Goal: Navigation & Orientation: Find specific page/section

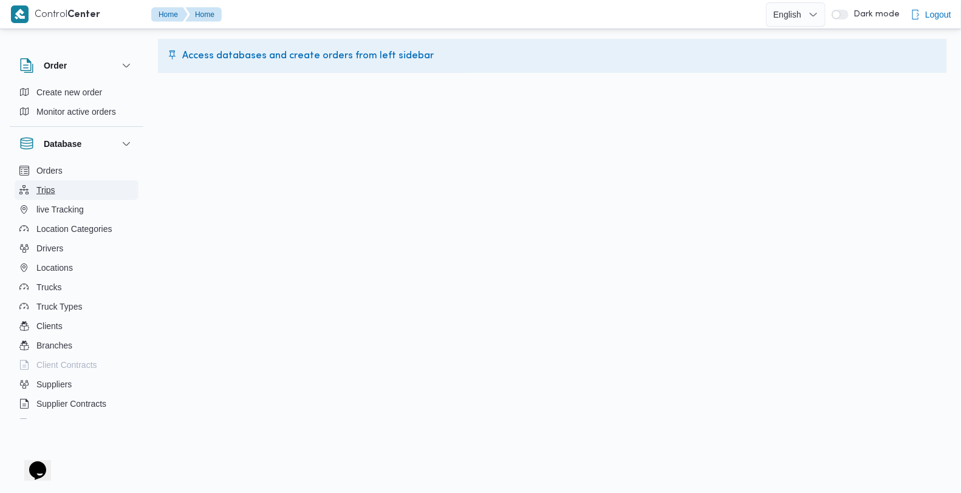
drag, startPoint x: 299, startPoint y: 0, endPoint x: 65, endPoint y: 193, distance: 302.9
click at [65, 193] on button "Trips" at bounding box center [77, 189] width 124 height 19
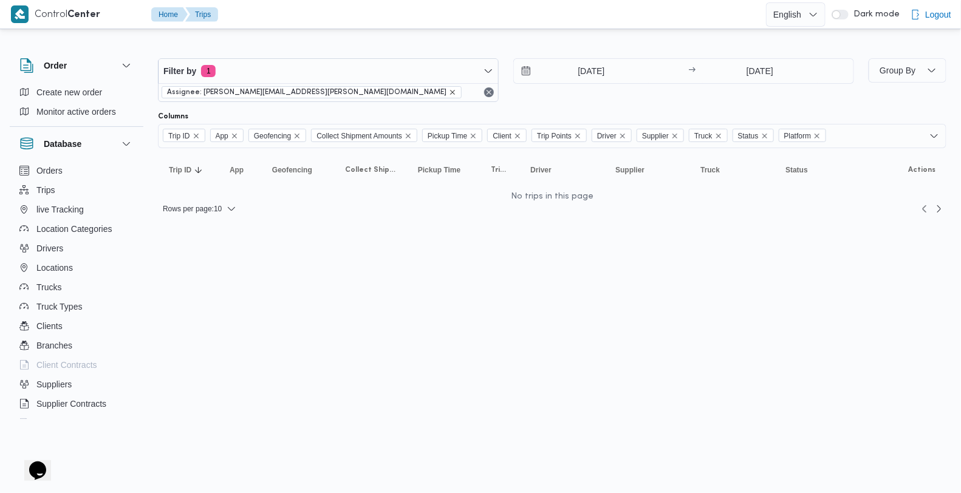
click at [449, 90] on icon "remove selected entity" at bounding box center [452, 92] width 7 height 7
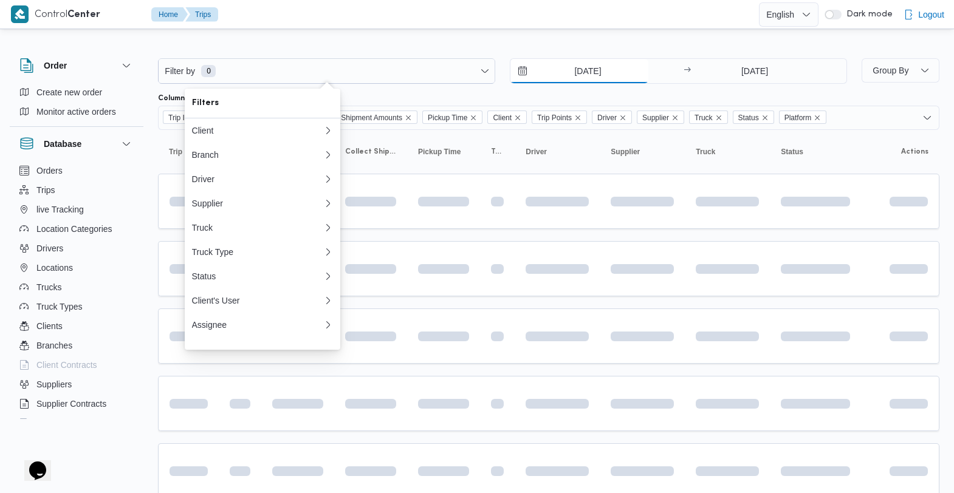
click at [576, 65] on input "[DATE]" at bounding box center [579, 71] width 138 height 24
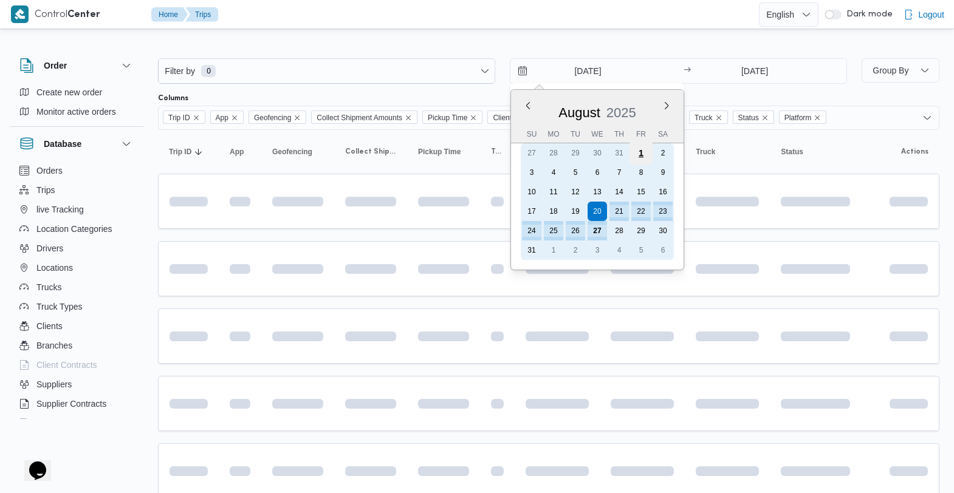
click at [635, 152] on div "1" at bounding box center [640, 153] width 23 height 23
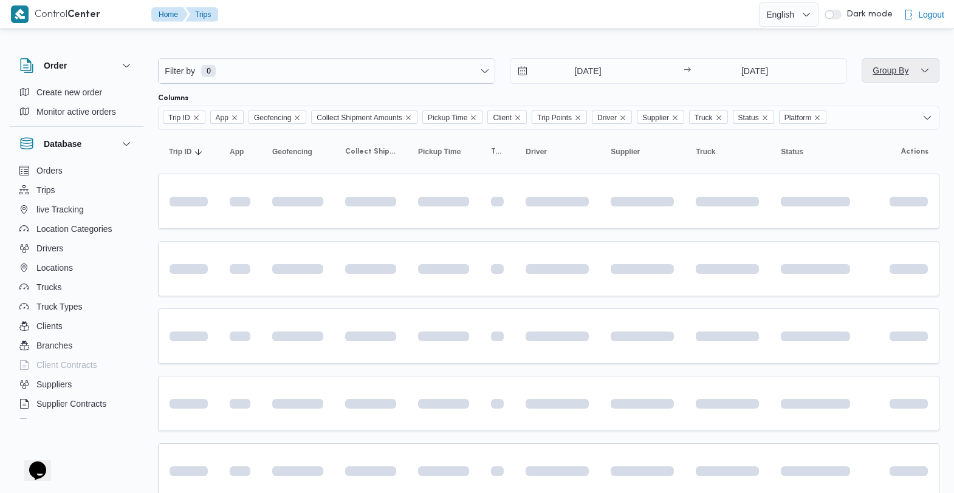
click at [883, 73] on span "Group By" at bounding box center [890, 71] width 36 height 10
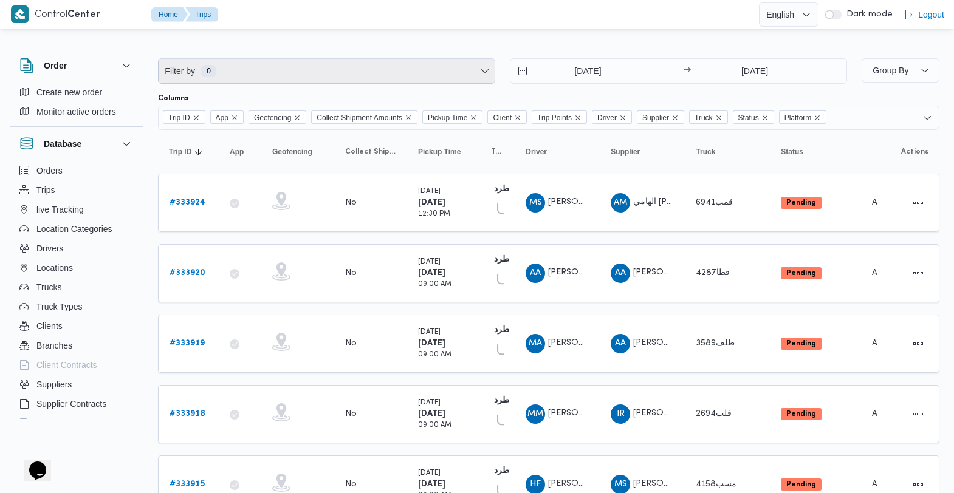
click at [273, 65] on span "Filter by 0" at bounding box center [327, 71] width 336 height 24
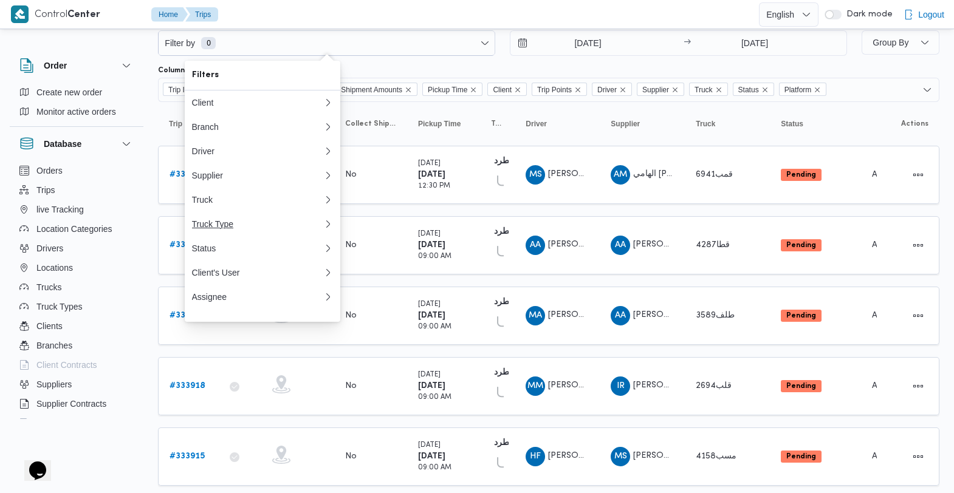
scroll to position [15, 0]
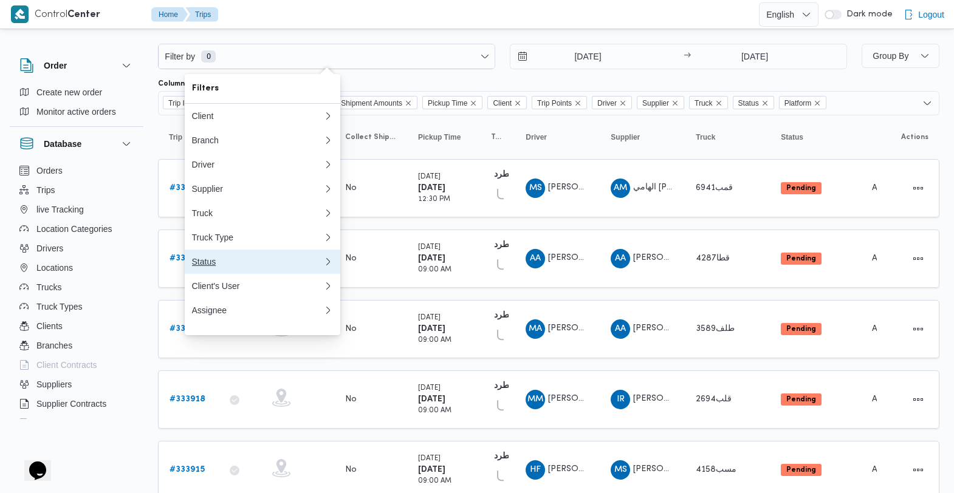
click at [301, 263] on button "Status" at bounding box center [262, 262] width 155 height 24
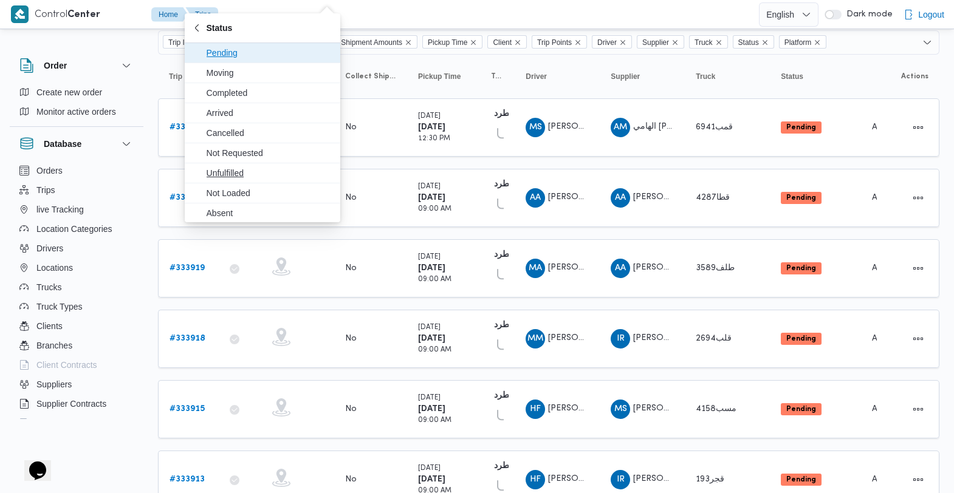
scroll to position [0, 0]
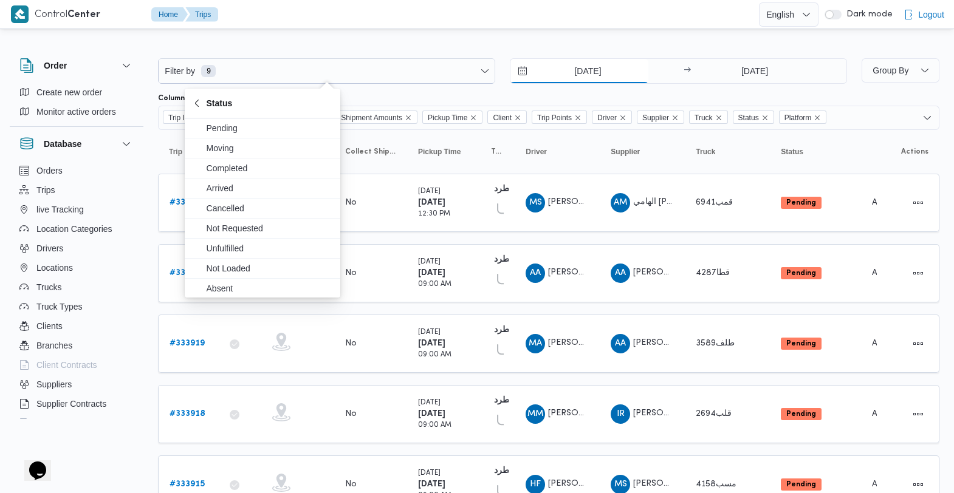
click at [592, 75] on input "[DATE]" at bounding box center [579, 71] width 138 height 24
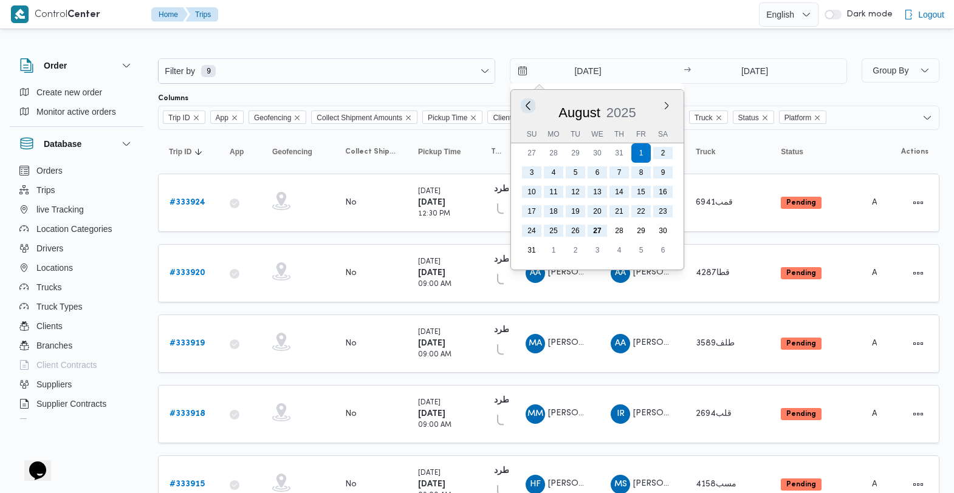
click at [527, 110] on button "Previous Month" at bounding box center [528, 106] width 12 height 12
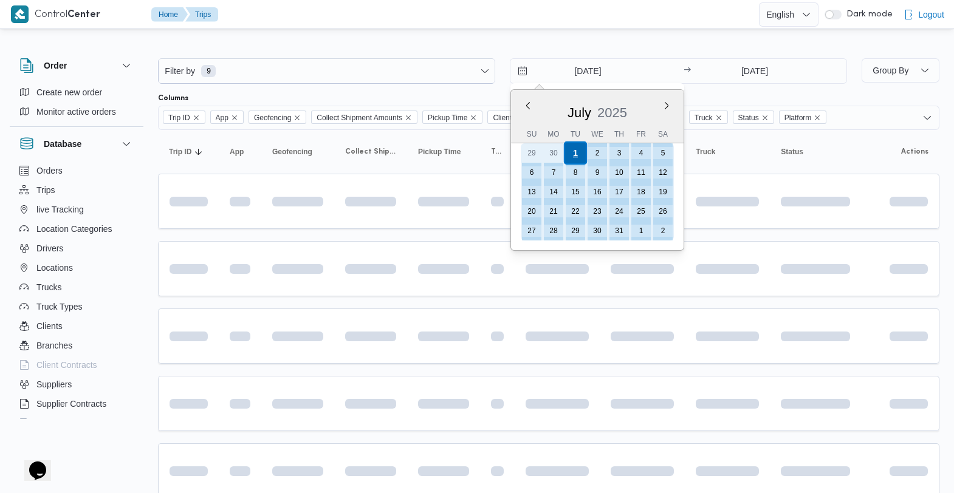
click at [578, 152] on div "1" at bounding box center [575, 153] width 23 height 23
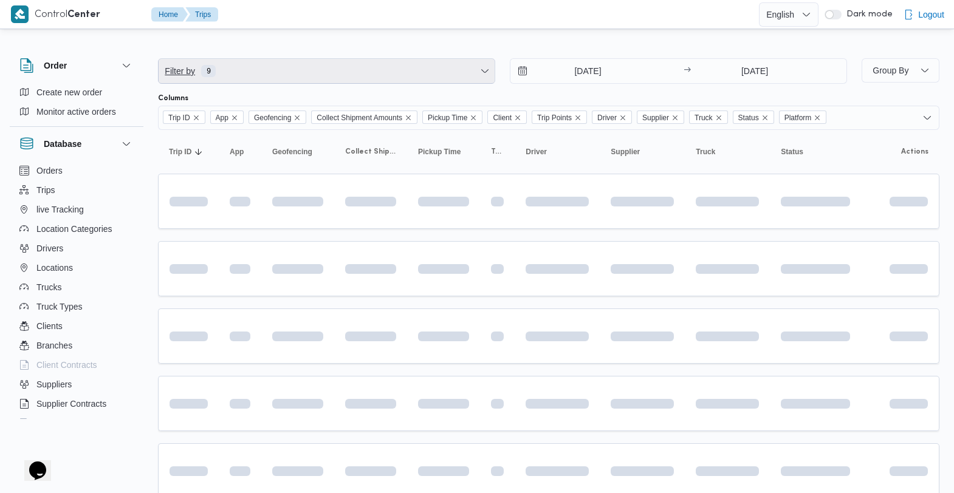
click at [230, 70] on span "Filter by 9" at bounding box center [327, 71] width 336 height 24
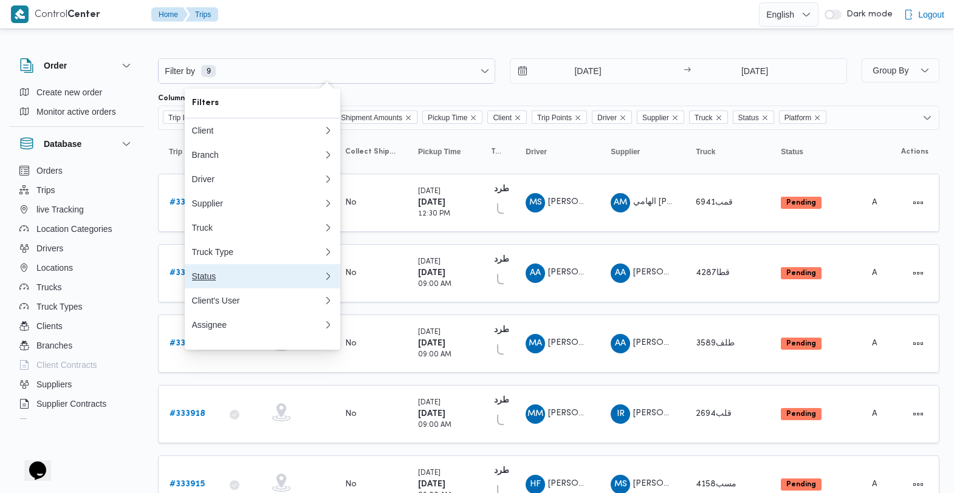
click at [225, 281] on div "Status" at bounding box center [257, 276] width 131 height 10
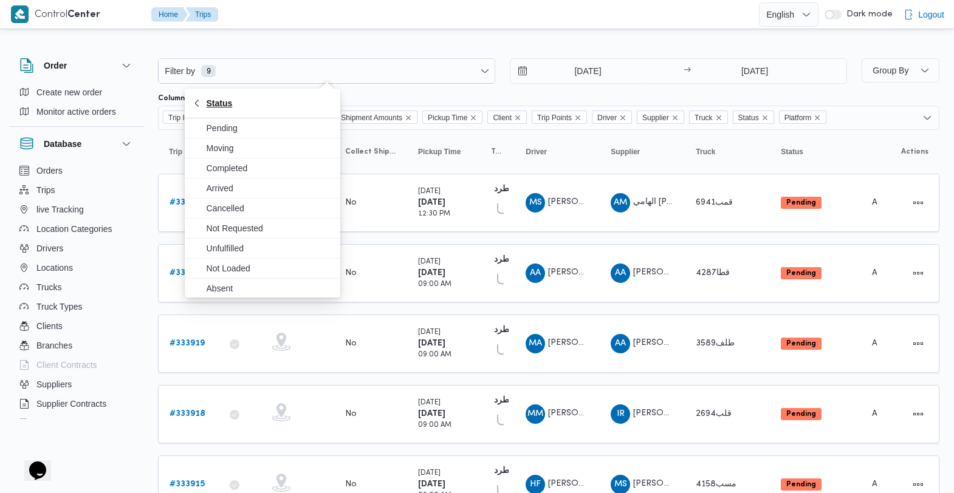
click at [197, 98] on icon "button" at bounding box center [197, 103] width 10 height 10
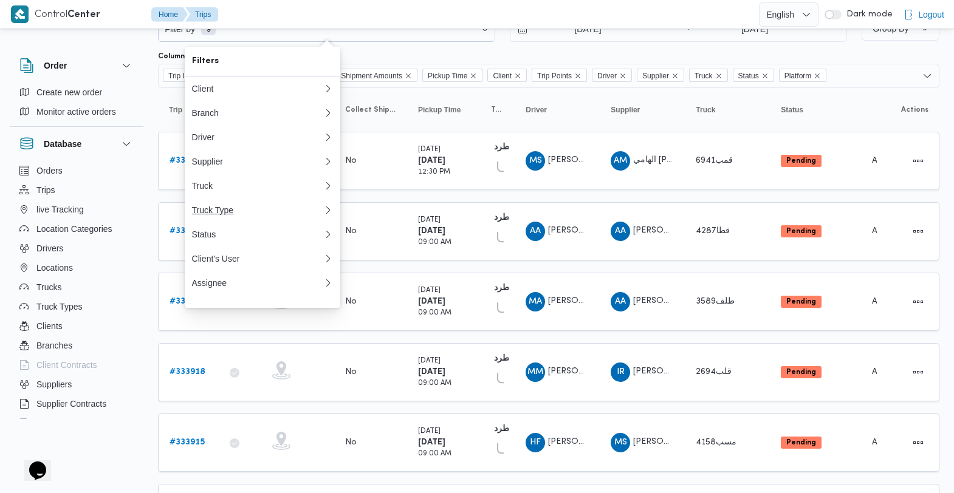
scroll to position [50, 0]
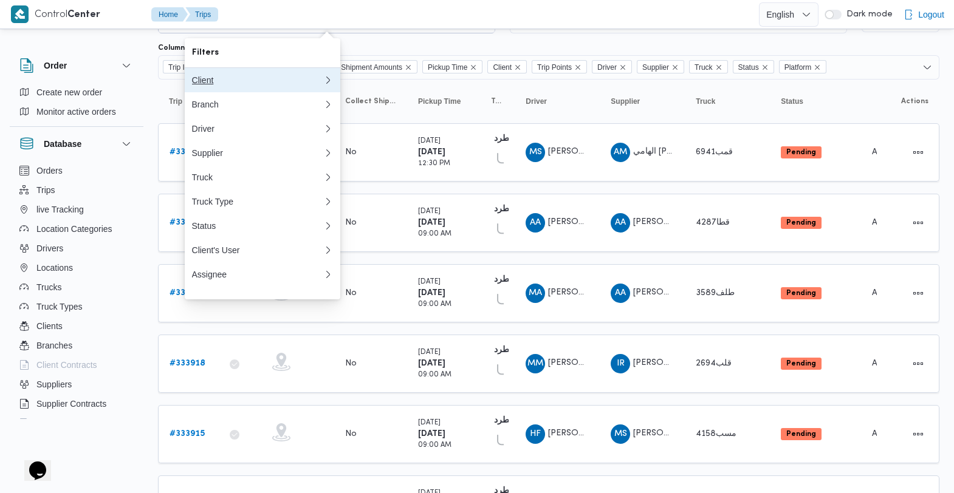
click at [264, 80] on div "Client" at bounding box center [257, 80] width 131 height 10
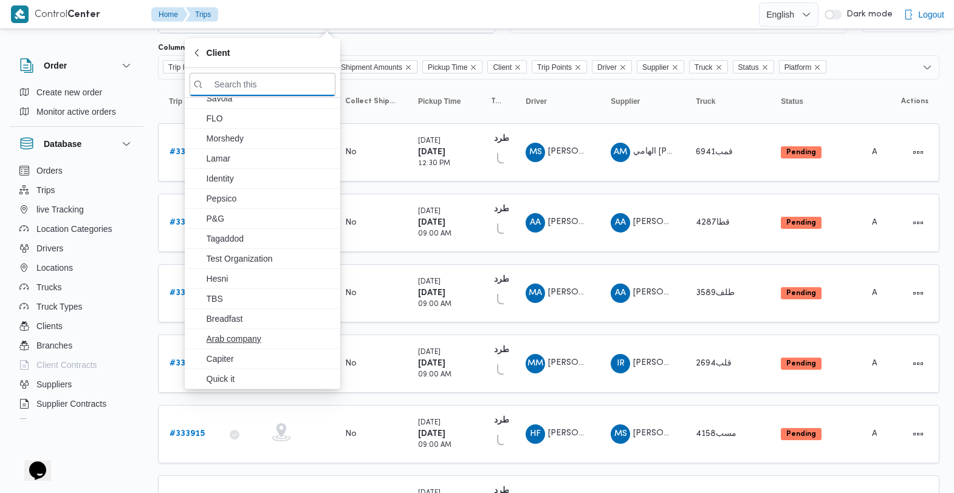
scroll to position [207, 0]
click at [505, 182] on table "Trip ID Click to sort in ascending order App Click to sort in ascending order G…" at bounding box center [548, 454] width 781 height 748
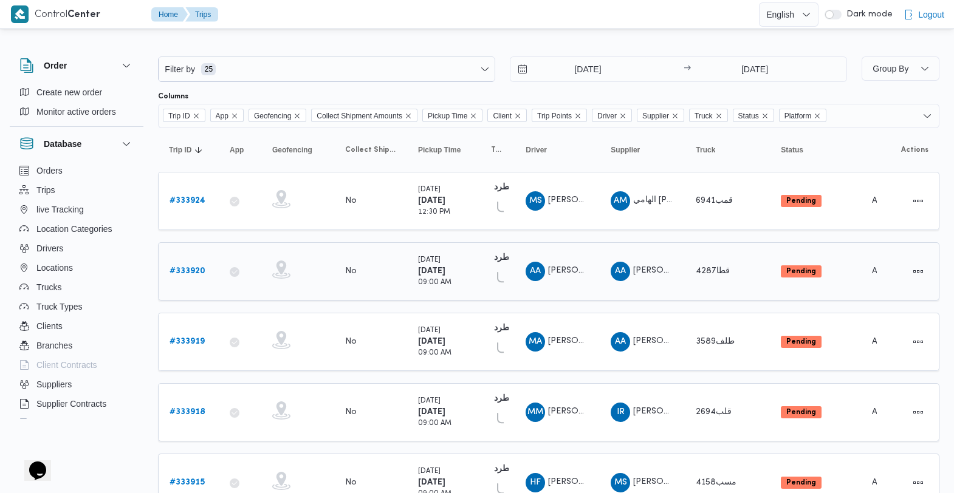
scroll to position [0, 0]
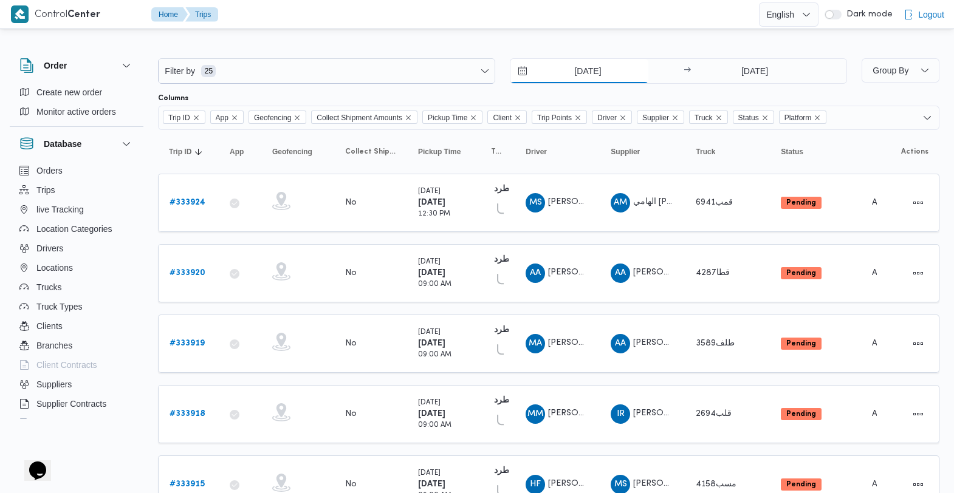
click at [601, 75] on input "[DATE]" at bounding box center [579, 71] width 138 height 24
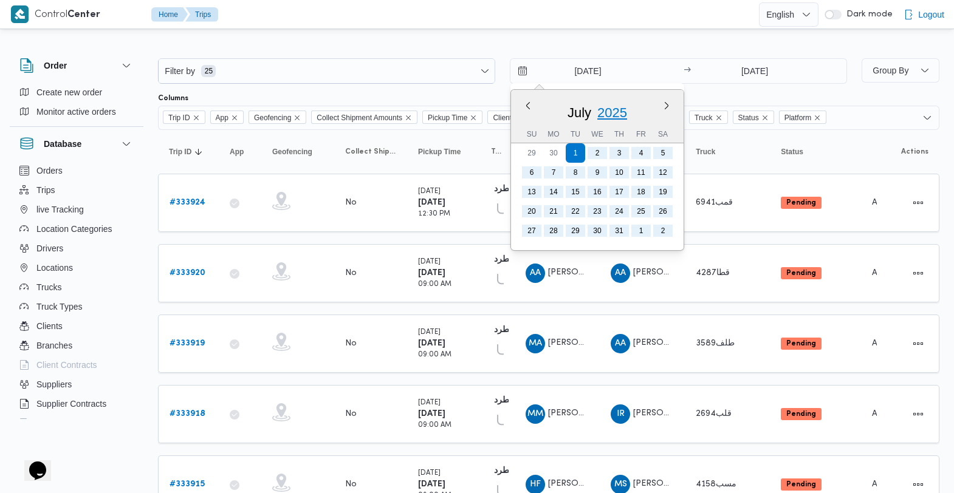
click at [600, 114] on span "2025" at bounding box center [612, 112] width 30 height 15
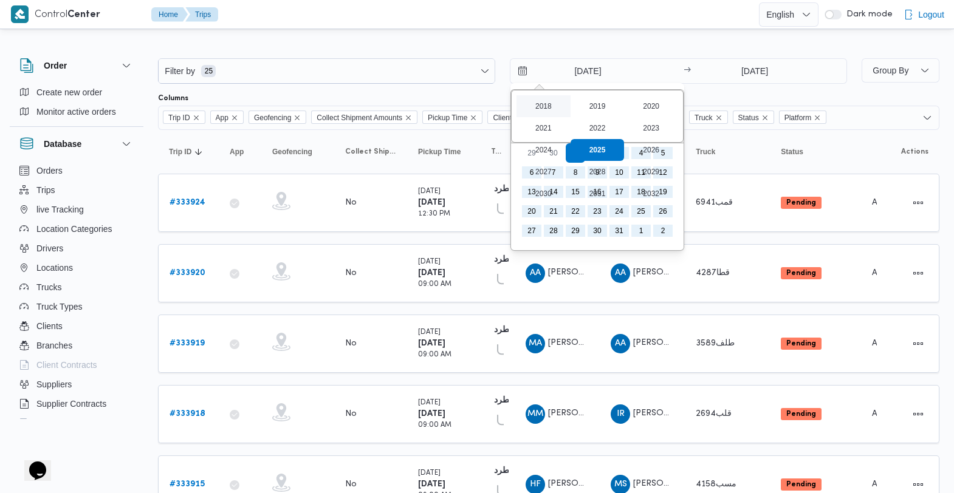
click at [542, 106] on div "2018" at bounding box center [543, 106] width 54 height 22
type input "[DATE]"
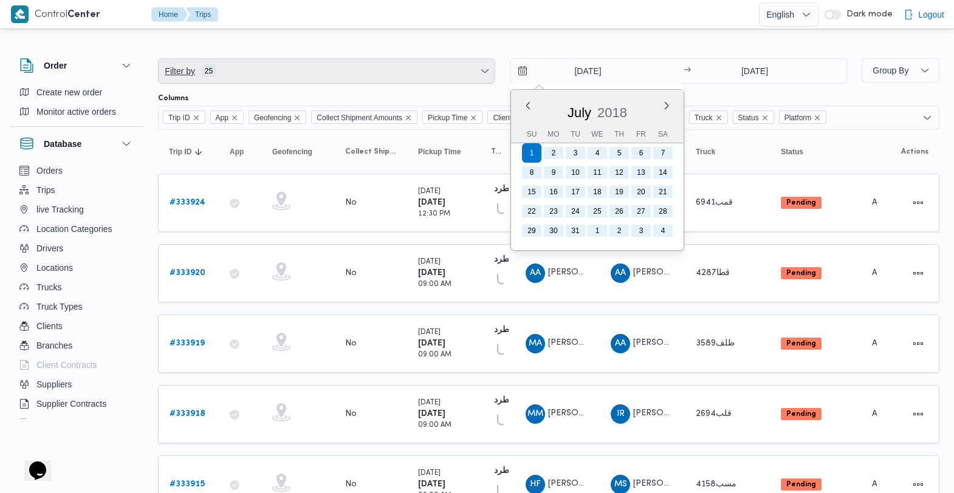
click at [228, 69] on span "Filter by 25" at bounding box center [327, 71] width 336 height 24
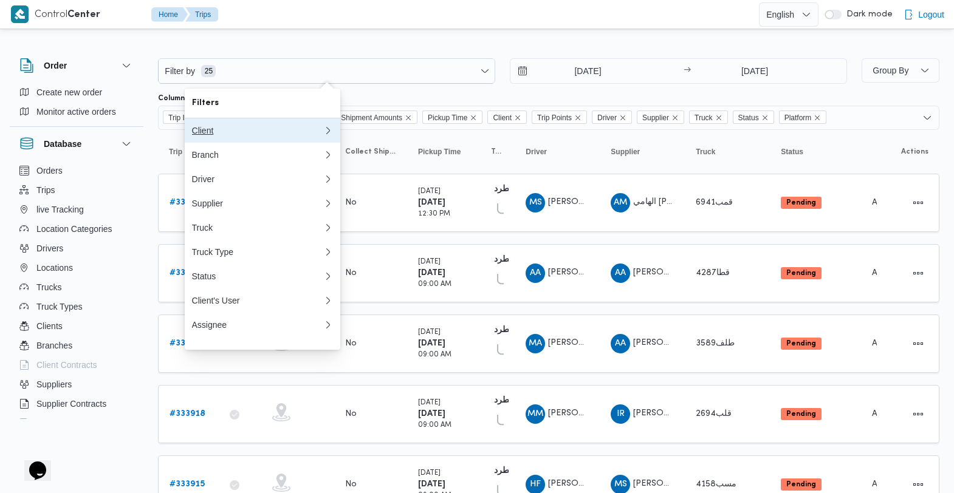
click at [229, 126] on div "Client" at bounding box center [257, 131] width 131 height 10
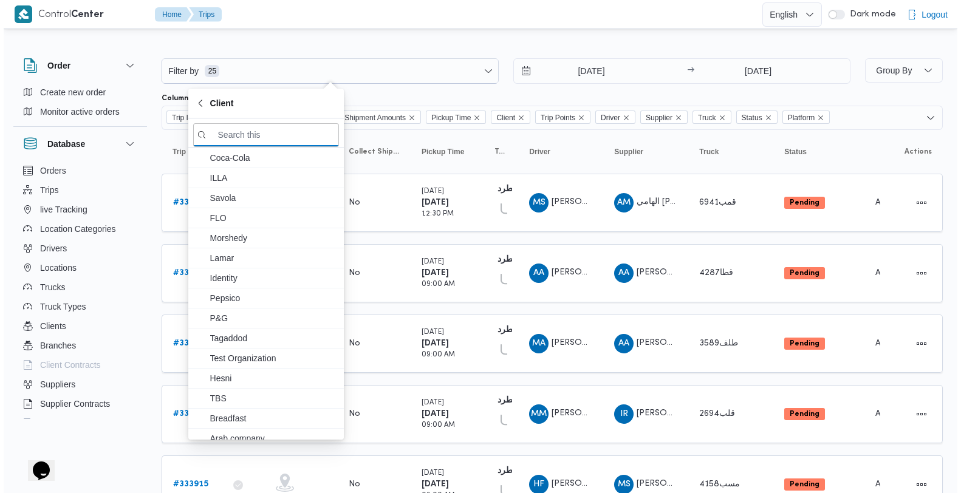
scroll to position [207, 0]
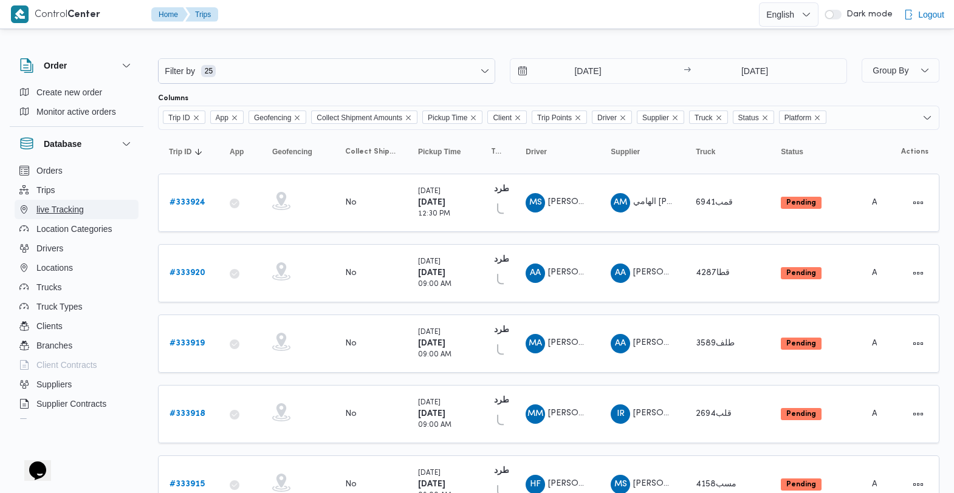
click at [85, 202] on button "live Tracking" at bounding box center [77, 209] width 124 height 19
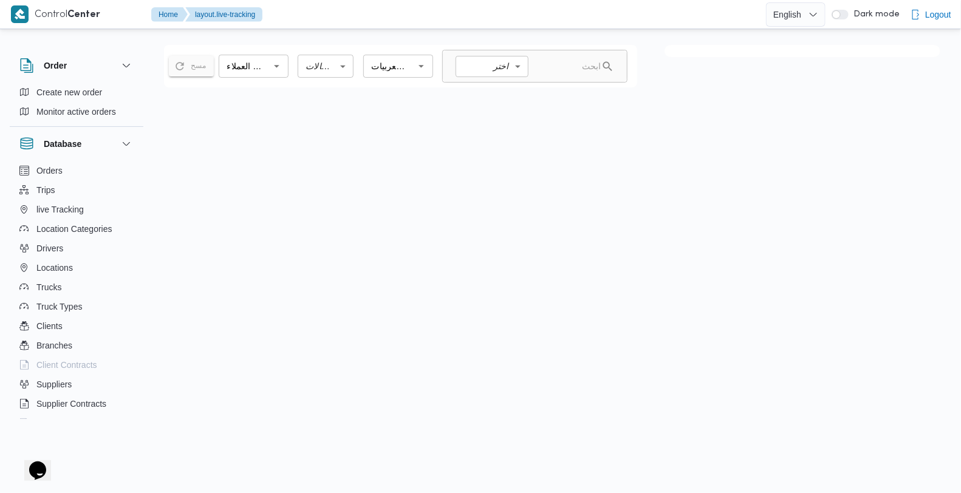
click at [270, 64] on icon "Open" at bounding box center [276, 66] width 13 height 13
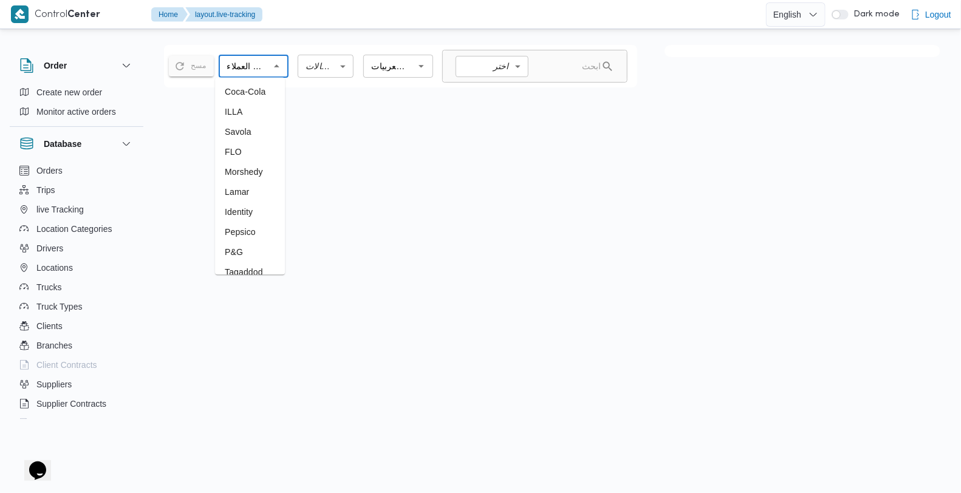
click at [253, 101] on li "Coca-Cola" at bounding box center [250, 93] width 70 height 20
type input "Coca-Cola"
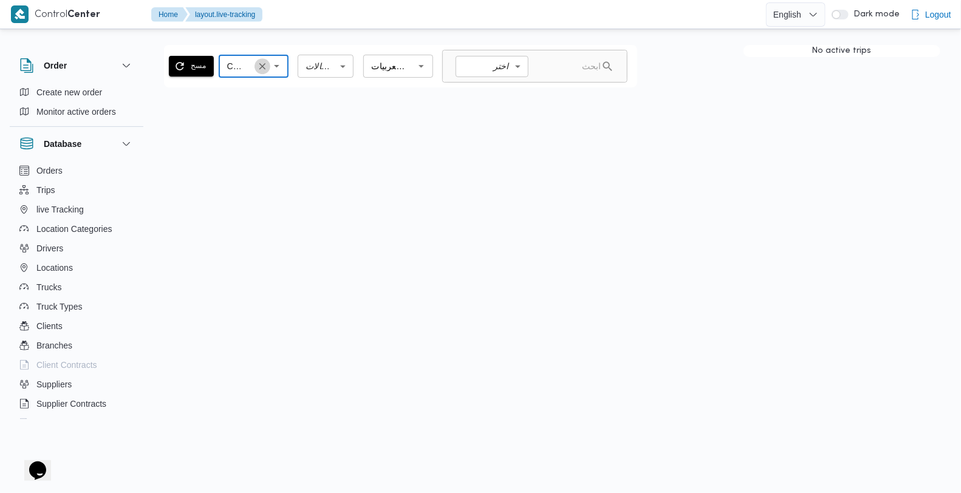
click at [264, 63] on icon "Clear" at bounding box center [262, 66] width 11 height 11
click at [274, 65] on icon "Open" at bounding box center [276, 66] width 5 height 2
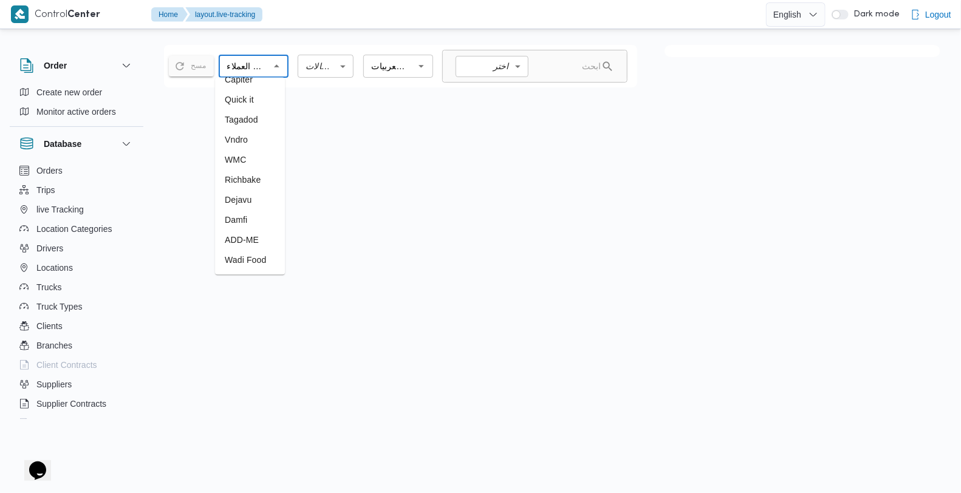
scroll to position [364, 0]
click at [68, 224] on span "Location Categories" at bounding box center [74, 229] width 76 height 15
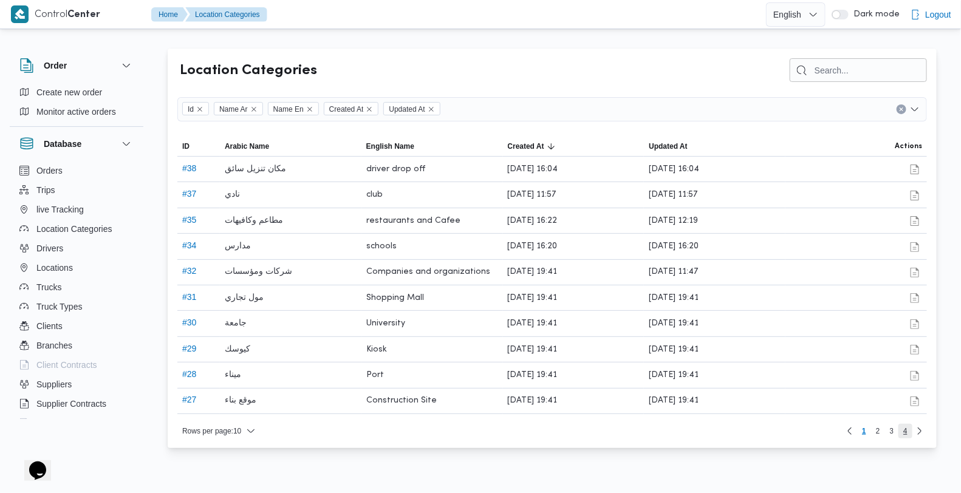
click at [909, 439] on span "4" at bounding box center [905, 431] width 14 height 15
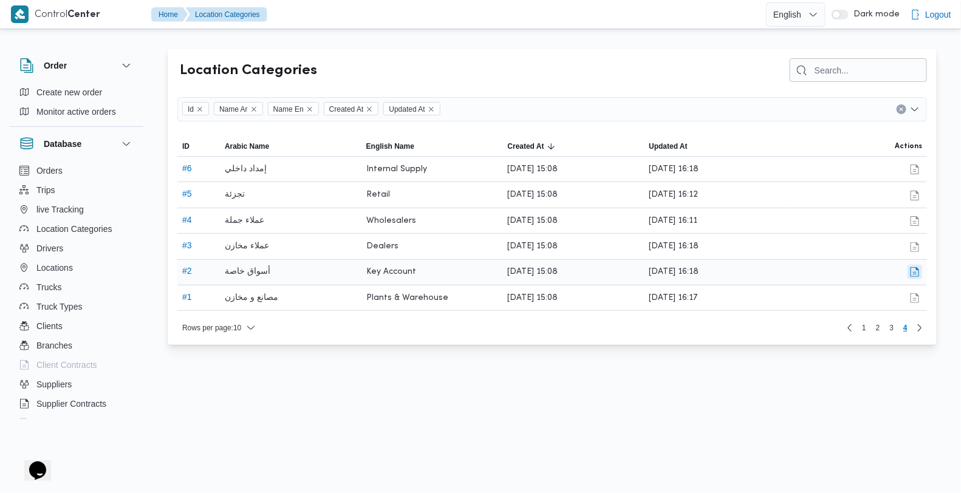
click at [917, 278] on button "button" at bounding box center [914, 272] width 15 height 15
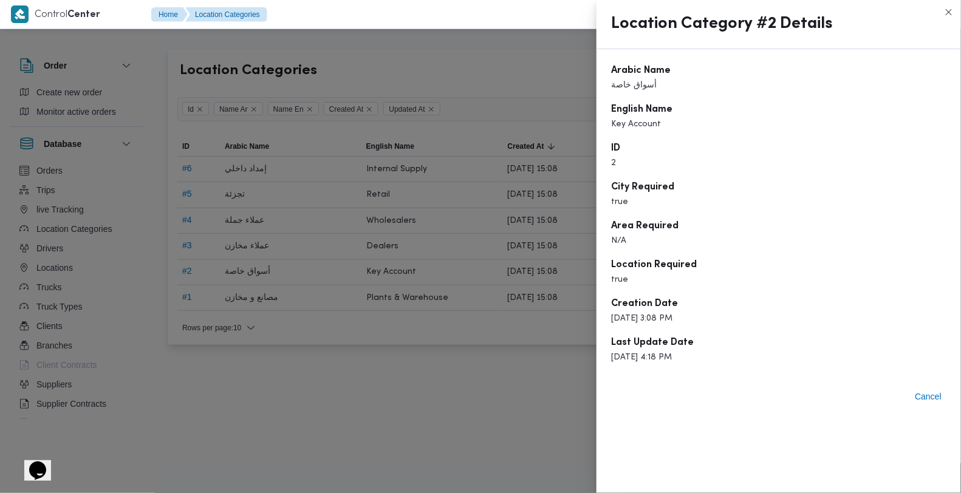
click at [456, 352] on div at bounding box center [480, 246] width 961 height 493
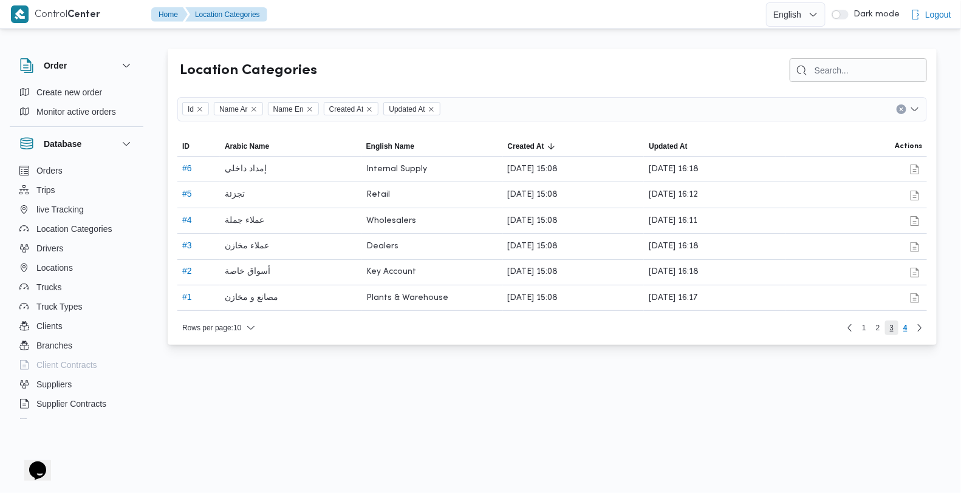
click at [890, 333] on span "3" at bounding box center [892, 328] width 4 height 15
